Goal: Task Accomplishment & Management: Manage account settings

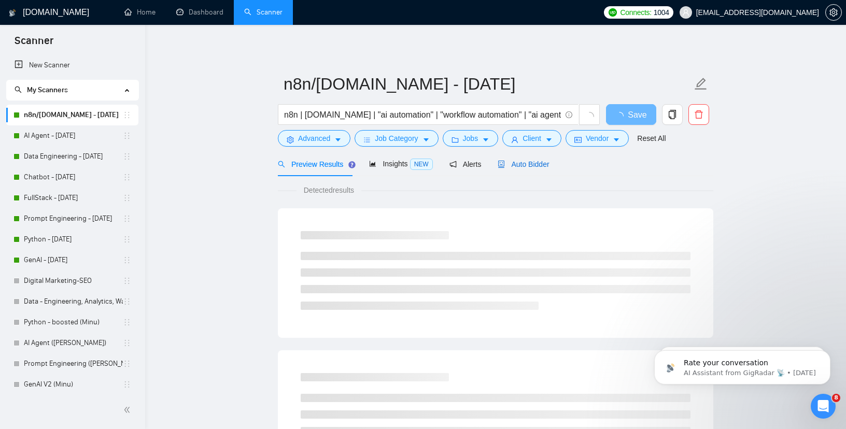
click at [514, 164] on span "Auto Bidder" at bounding box center [523, 164] width 51 height 8
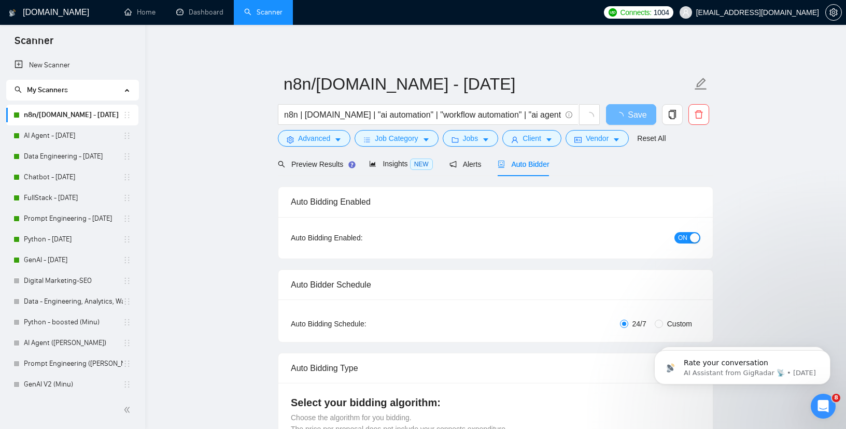
radio input "false"
radio input "true"
checkbox input "true"
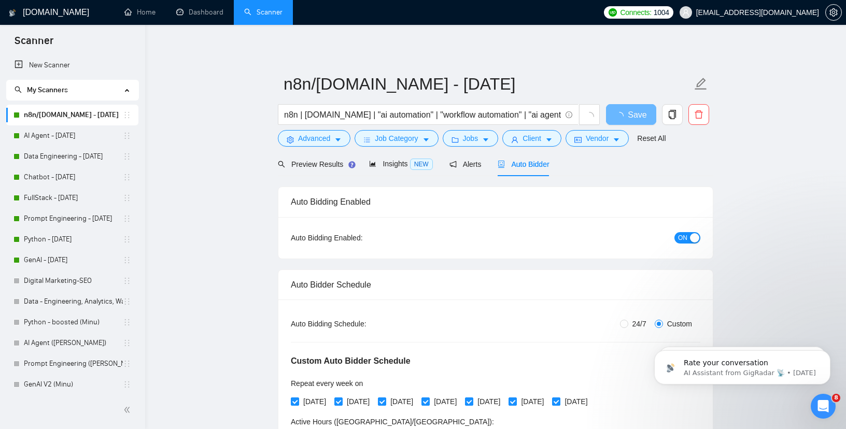
click at [628, 319] on span "24/7" at bounding box center [639, 323] width 22 height 11
click at [628, 320] on input "24/7" at bounding box center [624, 324] width 8 height 8
radio input "true"
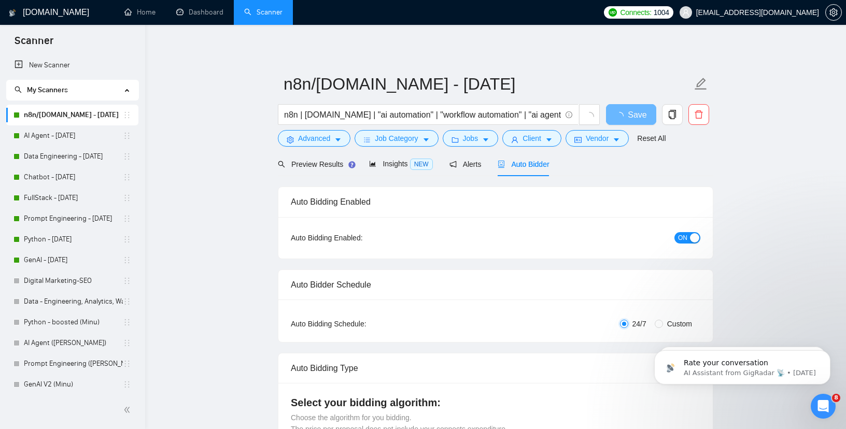
radio input "false"
click at [632, 115] on span "Save" at bounding box center [630, 114] width 19 height 13
click at [61, 129] on link "AI Agent - [DATE]" at bounding box center [73, 135] width 99 height 21
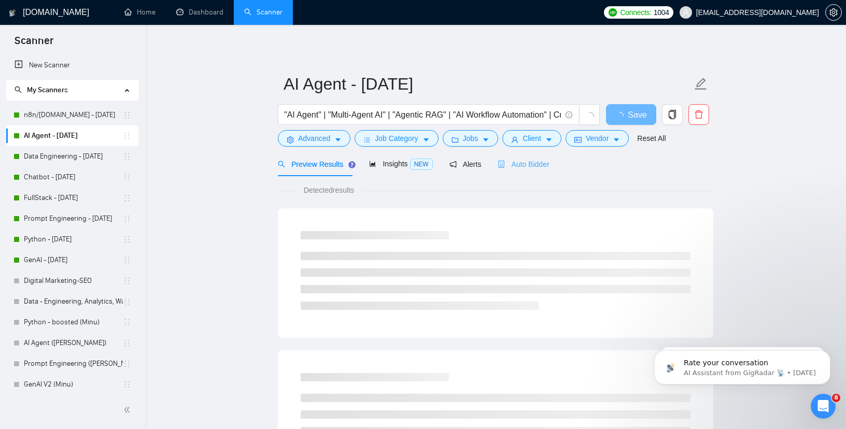
click at [509, 155] on div "Auto Bidder" at bounding box center [523, 164] width 51 height 24
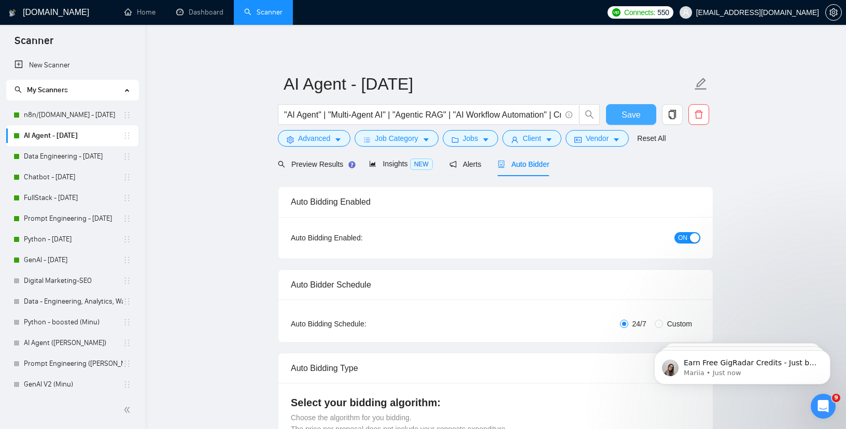
click at [620, 115] on button "Save" at bounding box center [631, 114] width 50 height 21
checkbox input "true"
click at [58, 157] on link "Data Engineering - [DATE]" at bounding box center [73, 156] width 99 height 21
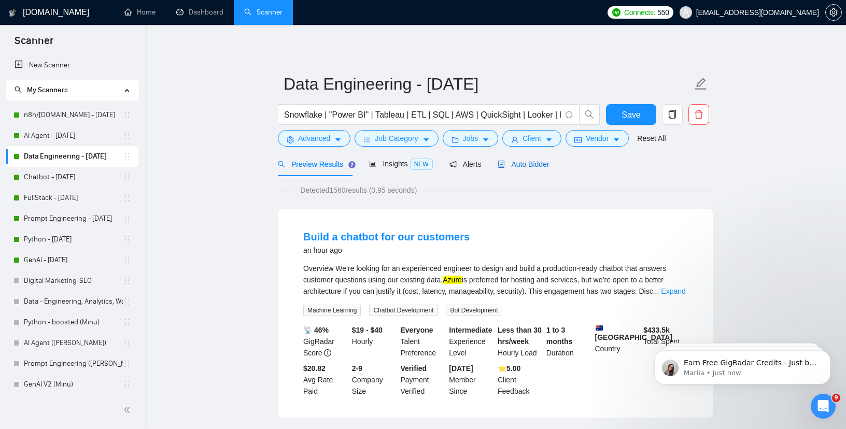
click at [523, 169] on div "Auto Bidder" at bounding box center [523, 164] width 51 height 11
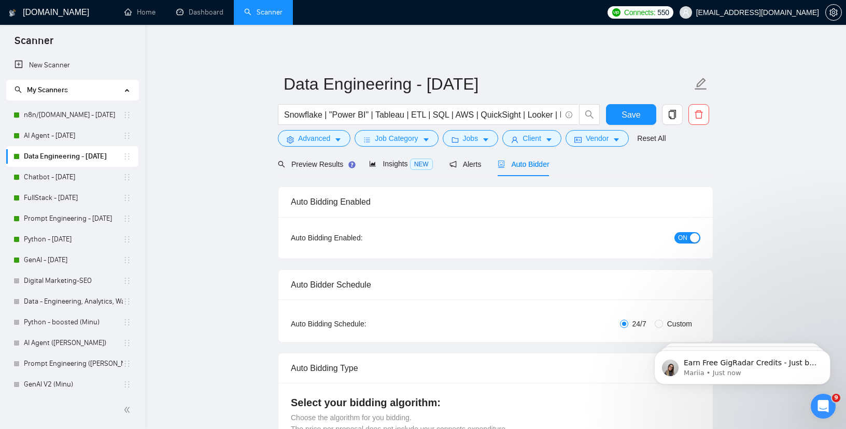
radio input "false"
radio input "true"
checkbox input "true"
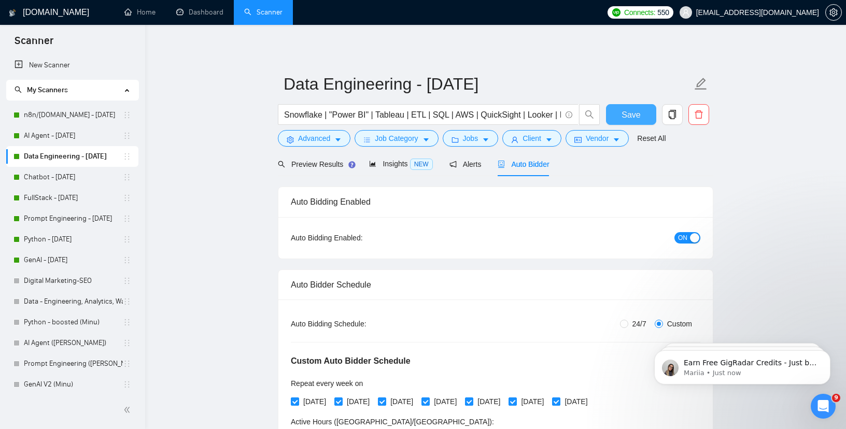
click at [616, 112] on button "Save" at bounding box center [631, 114] width 50 height 21
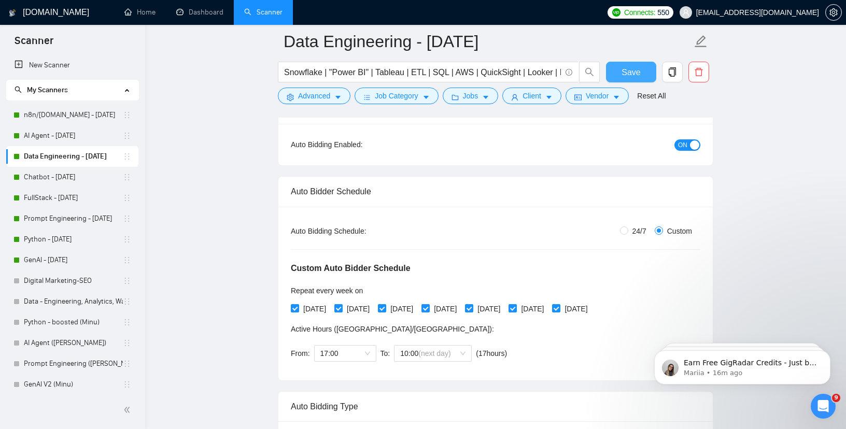
scroll to position [106, 0]
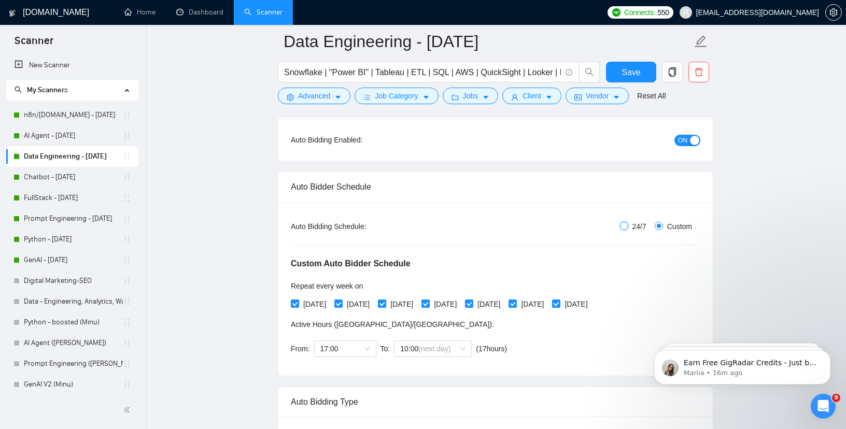
click at [626, 226] on input "24/7" at bounding box center [624, 226] width 8 height 8
radio input "true"
radio input "false"
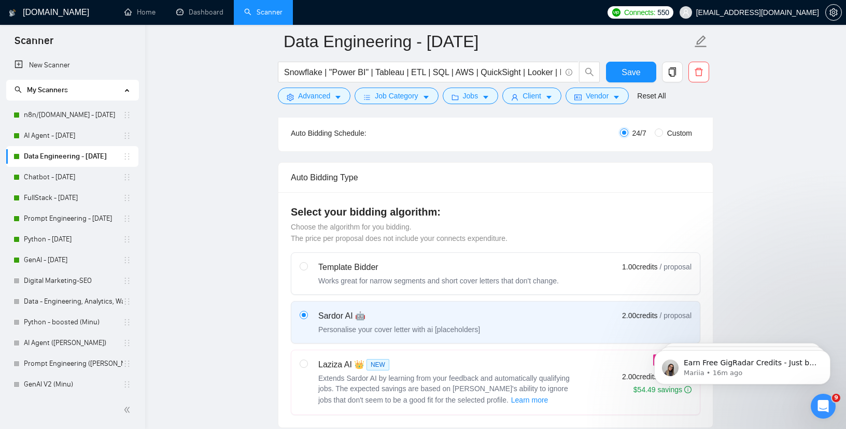
scroll to position [205, 0]
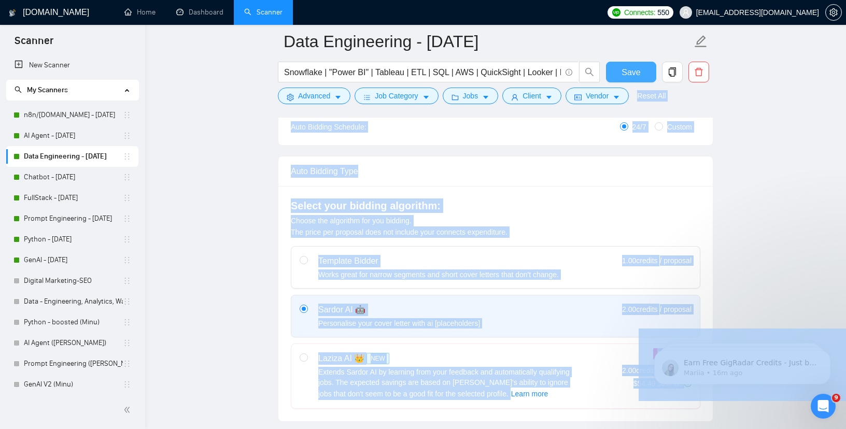
click at [631, 77] on body "Scanner New Scanner My Scanners n8n/[DOMAIN_NAME] - [DATE] AI Agent - [DATE] Da…" at bounding box center [423, 9] width 846 height 429
click at [631, 77] on span "Save" at bounding box center [630, 72] width 19 height 13
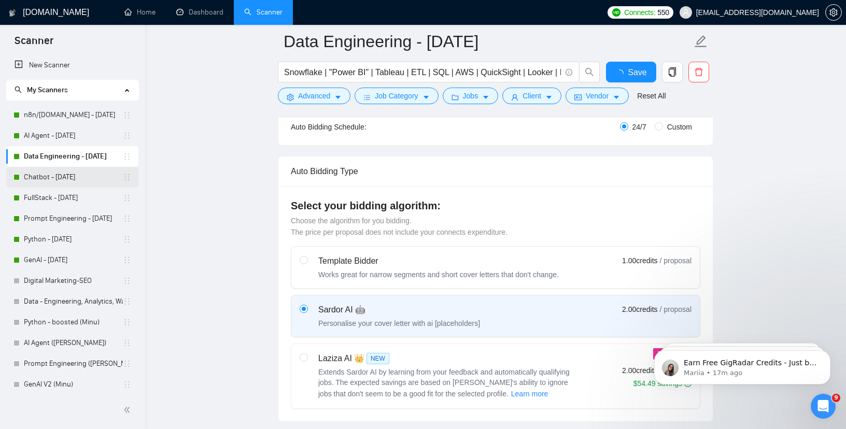
checkbox input "true"
click at [63, 177] on link "Chatbot - [DATE]" at bounding box center [73, 177] width 99 height 21
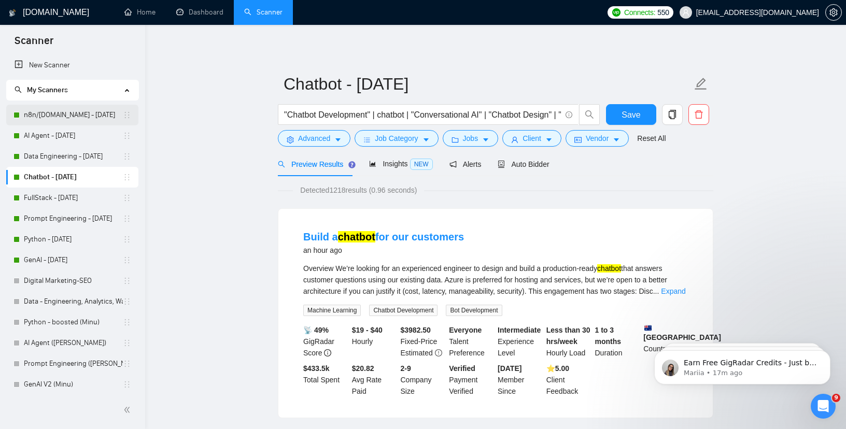
drag, startPoint x: 129, startPoint y: 218, endPoint x: 119, endPoint y: 121, distance: 97.9
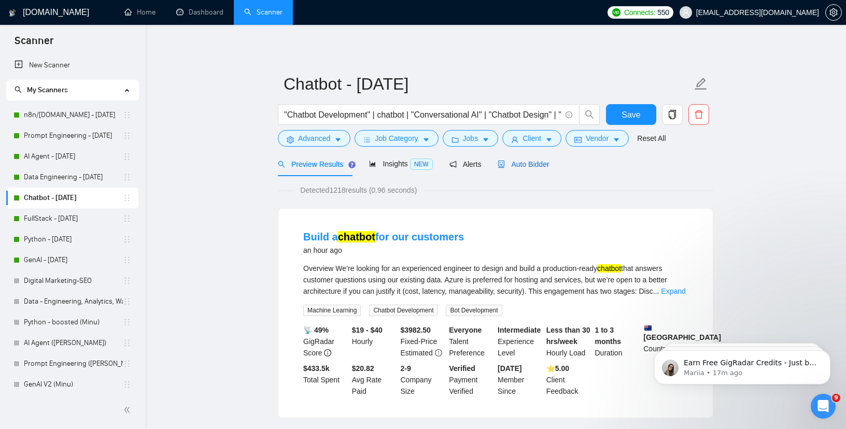
click at [505, 163] on span "Auto Bidder" at bounding box center [523, 164] width 51 height 8
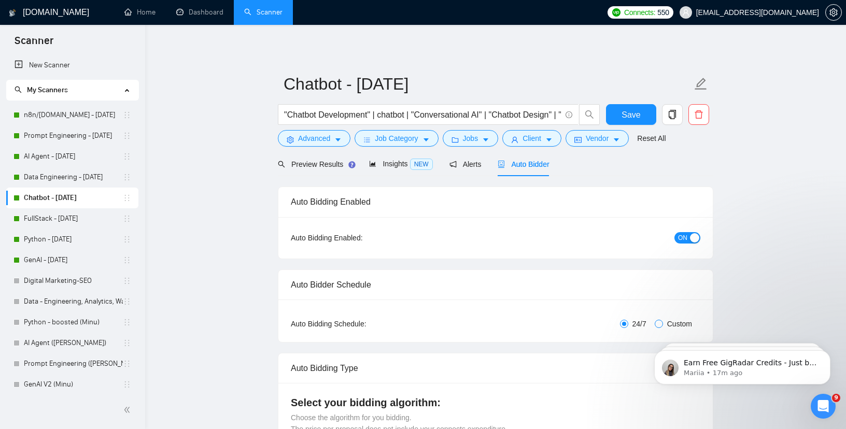
radio input "false"
radio input "true"
checkbox input "true"
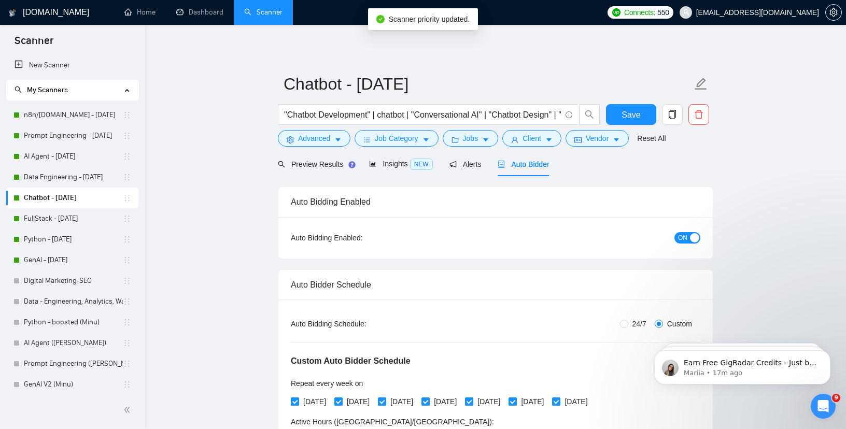
click at [625, 327] on label "24/7" at bounding box center [635, 323] width 31 height 11
click at [625, 327] on input "24/7" at bounding box center [624, 324] width 8 height 8
radio input "true"
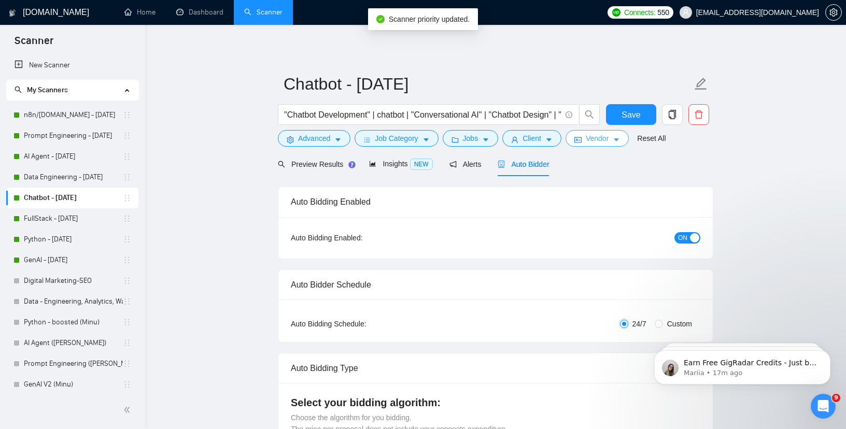
radio input "false"
click at [642, 107] on button "Save" at bounding box center [631, 114] width 50 height 21
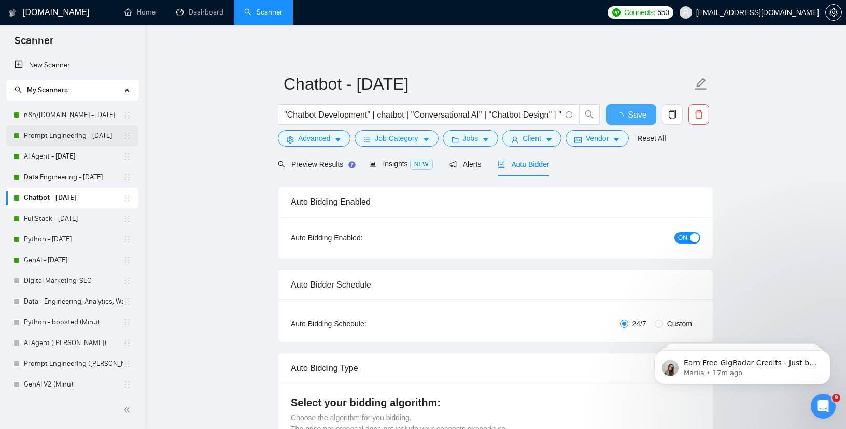
checkbox input "true"
click at [76, 136] on link "Prompt Engineering - [DATE]" at bounding box center [73, 135] width 99 height 21
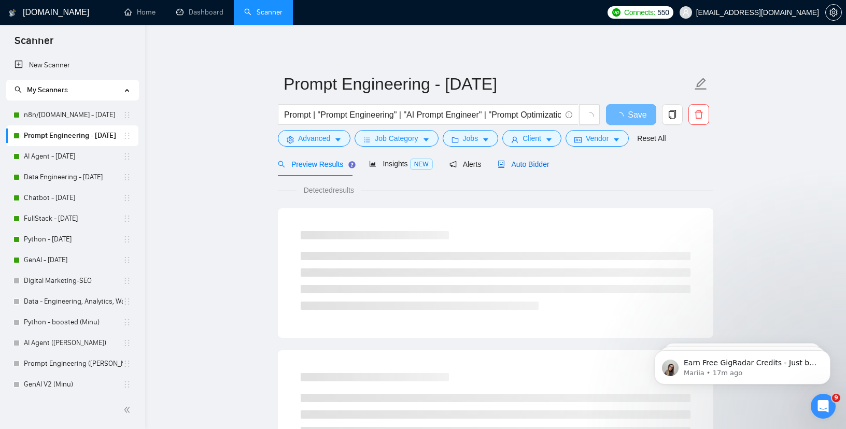
click at [529, 162] on span "Auto Bidder" at bounding box center [523, 164] width 51 height 8
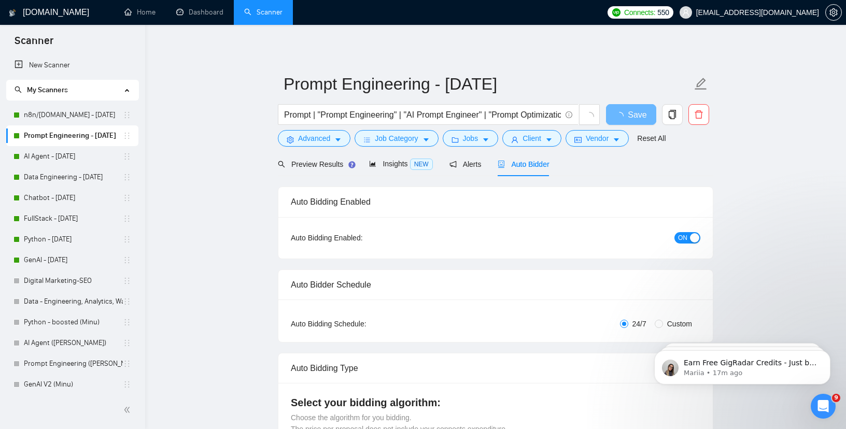
checkbox input "true"
click at [56, 203] on link "Chatbot - [DATE]" at bounding box center [73, 198] width 99 height 21
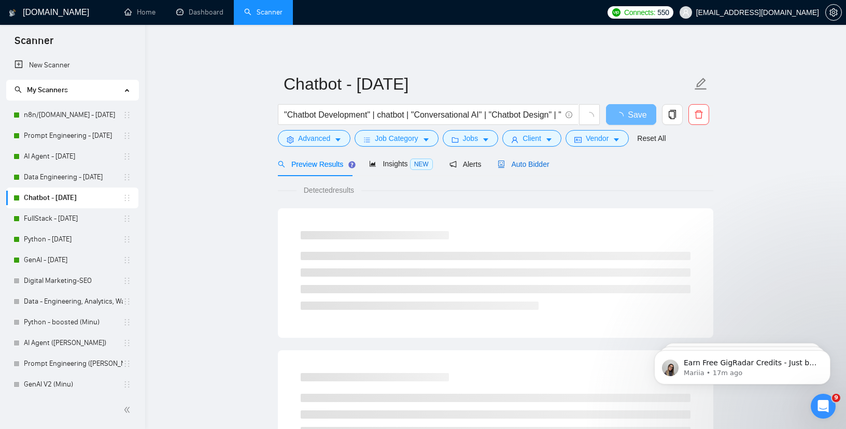
click at [526, 167] on div "Auto Bidder" at bounding box center [523, 164] width 51 height 11
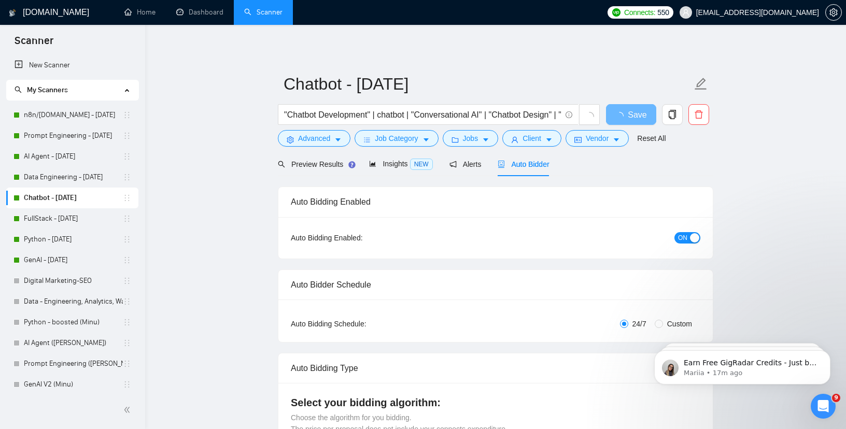
checkbox input "true"
click at [63, 248] on link "Python - [DATE]" at bounding box center [73, 239] width 99 height 21
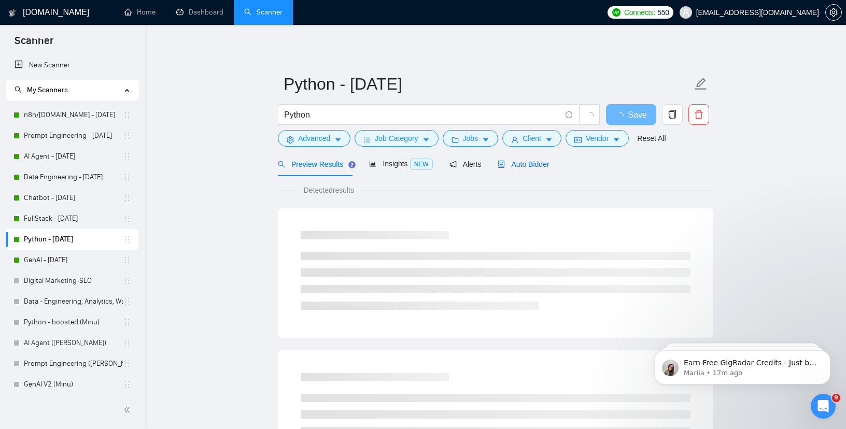
click at [508, 166] on span "Auto Bidder" at bounding box center [523, 164] width 51 height 8
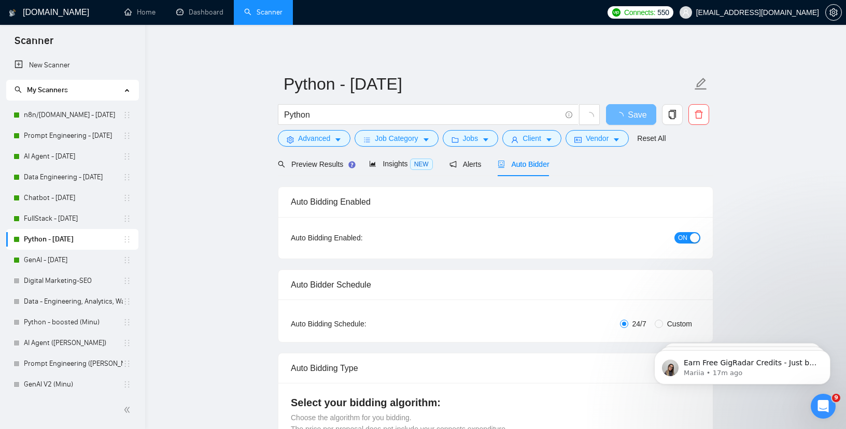
checkbox input "true"
